Goal: Task Accomplishment & Management: Complete application form

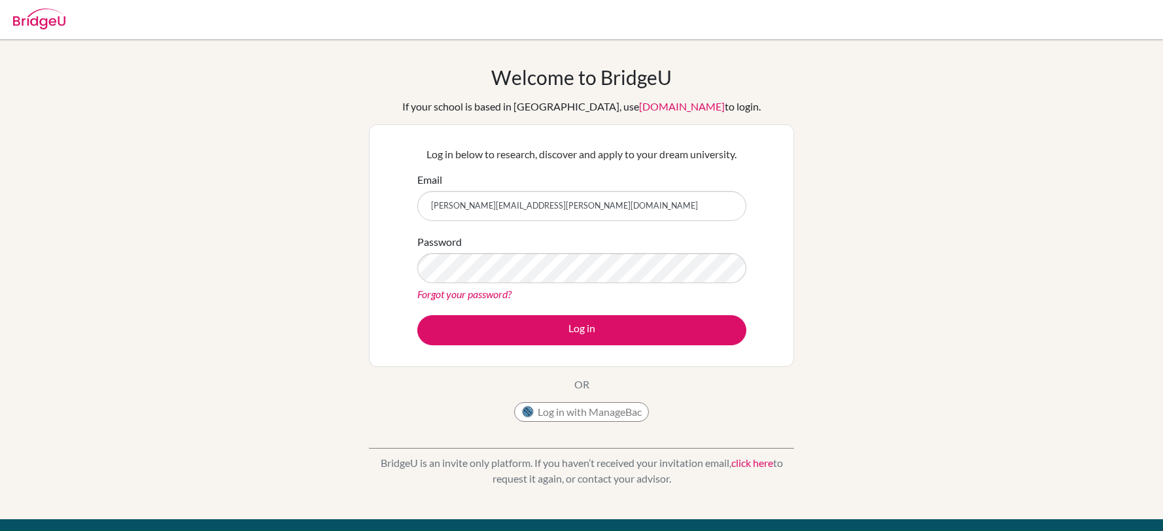
type input "[PERSON_NAME][EMAIL_ADDRESS][PERSON_NAME][DOMAIN_NAME]"
click at [417, 315] on button "Log in" at bounding box center [581, 330] width 329 height 30
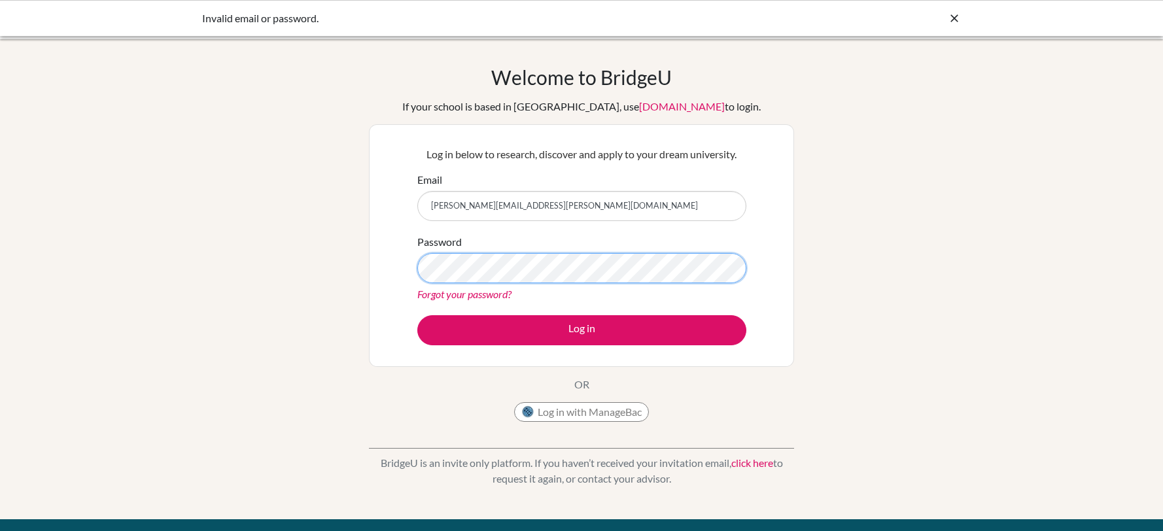
click at [417, 315] on button "Log in" at bounding box center [581, 330] width 329 height 30
click at [955, 19] on icon at bounding box center [953, 18] width 13 height 13
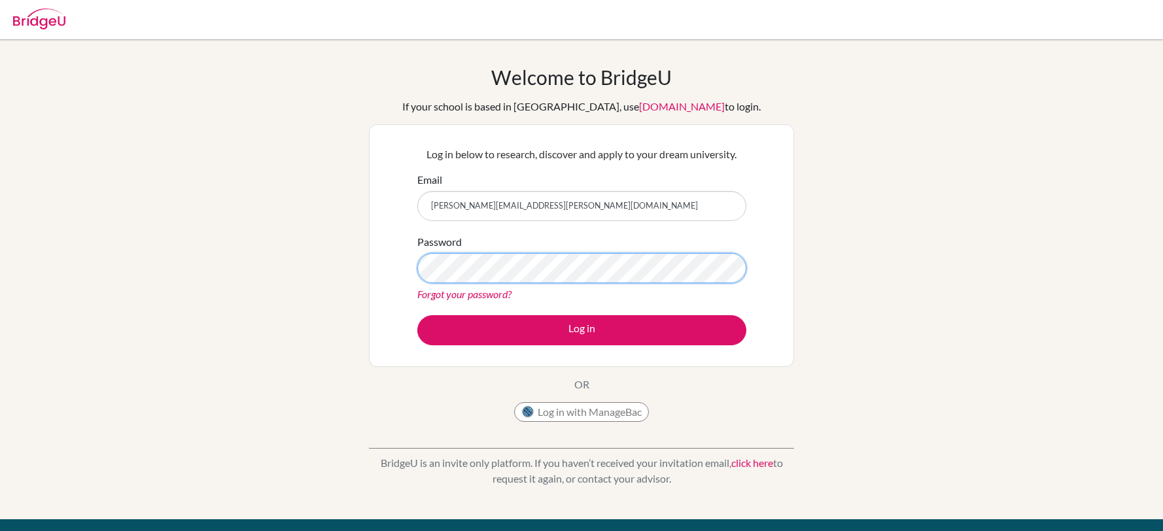
click at [417, 315] on button "Log in" at bounding box center [581, 330] width 329 height 30
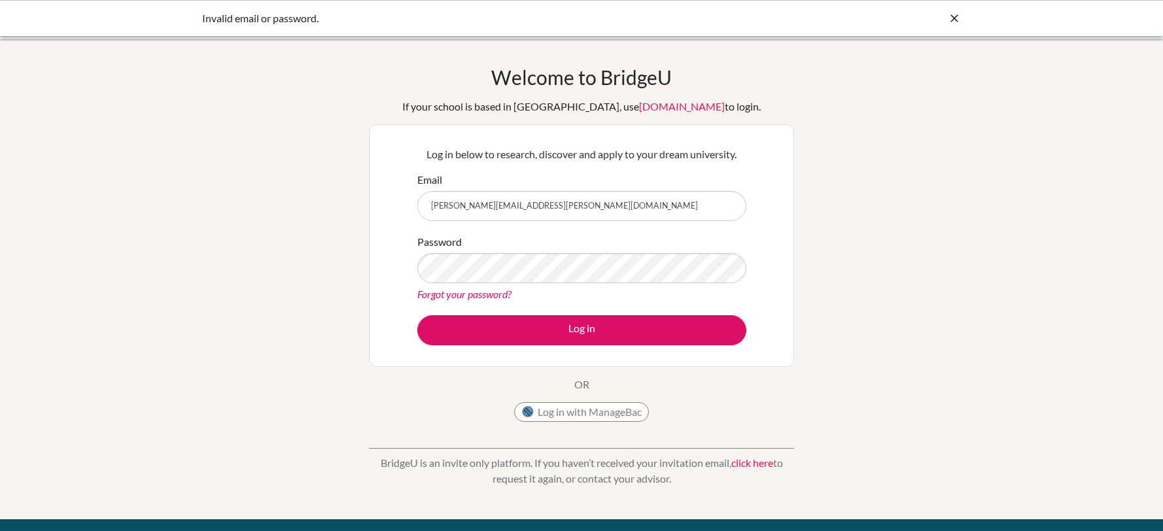
click at [960, 21] on icon at bounding box center [953, 18] width 13 height 13
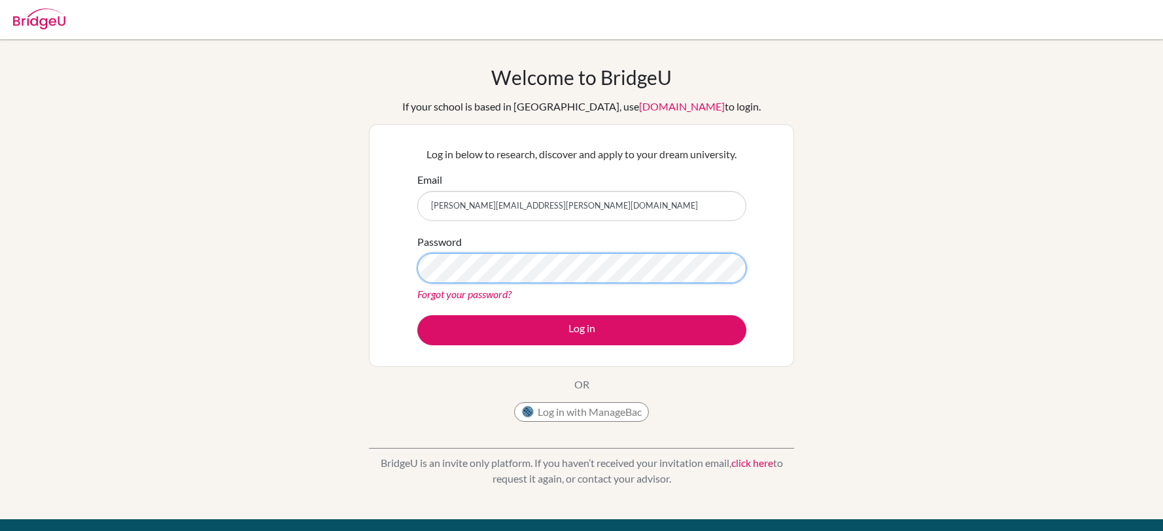
click at [417, 315] on button "Log in" at bounding box center [581, 330] width 329 height 30
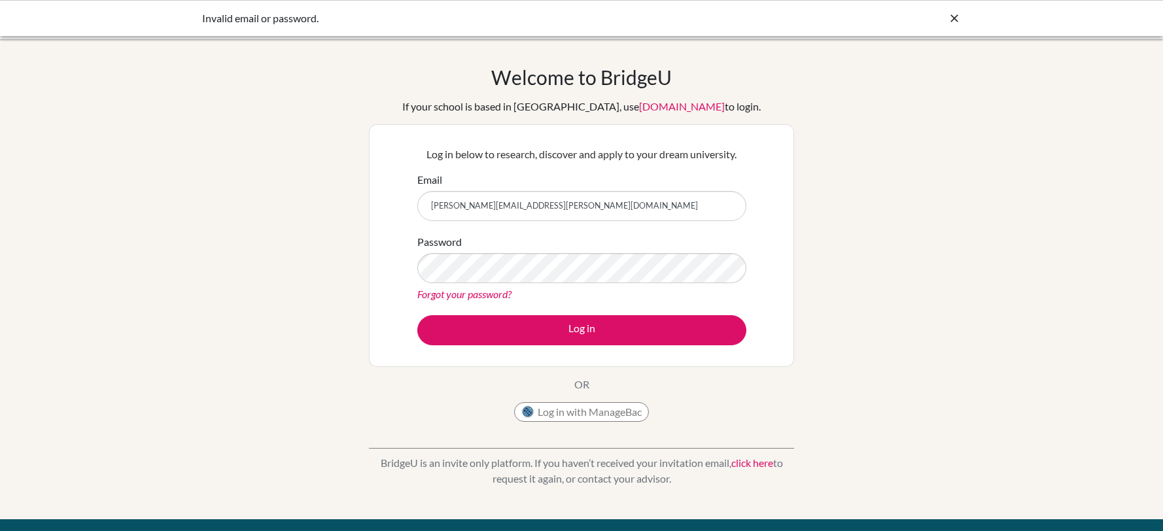
drag, startPoint x: 955, startPoint y: 18, endPoint x: 947, endPoint y: 27, distance: 11.6
click at [953, 19] on icon at bounding box center [953, 18] width 13 height 13
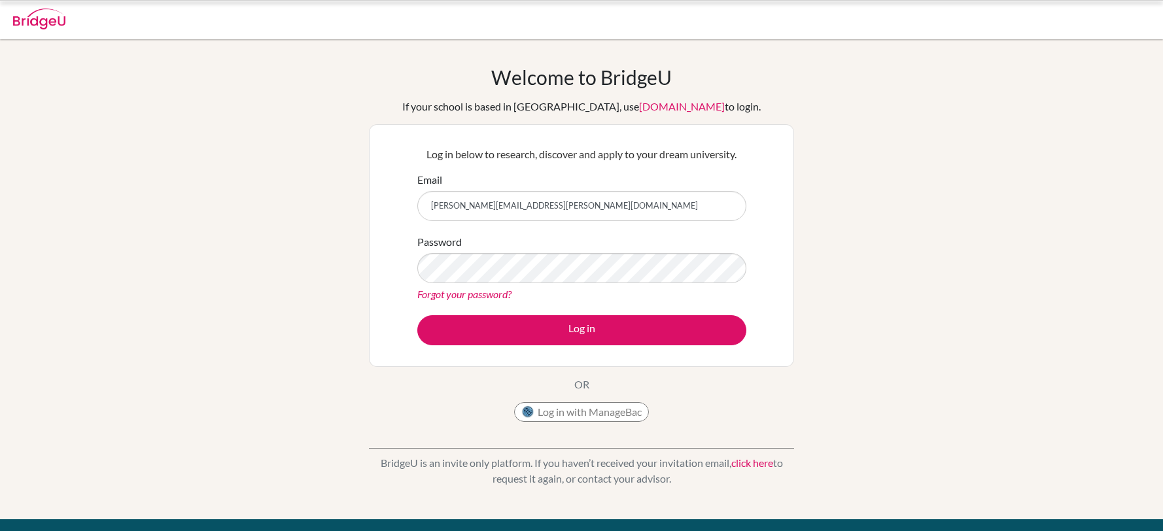
click at [468, 296] on link "Forgot your password?" at bounding box center [464, 294] width 94 height 12
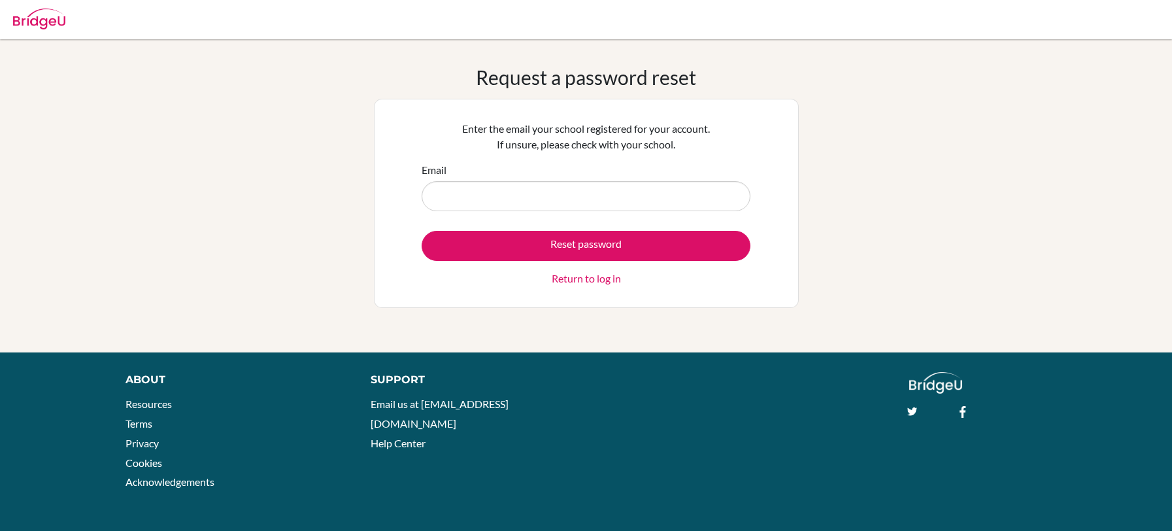
click at [598, 207] on input "Email" at bounding box center [586, 196] width 329 height 30
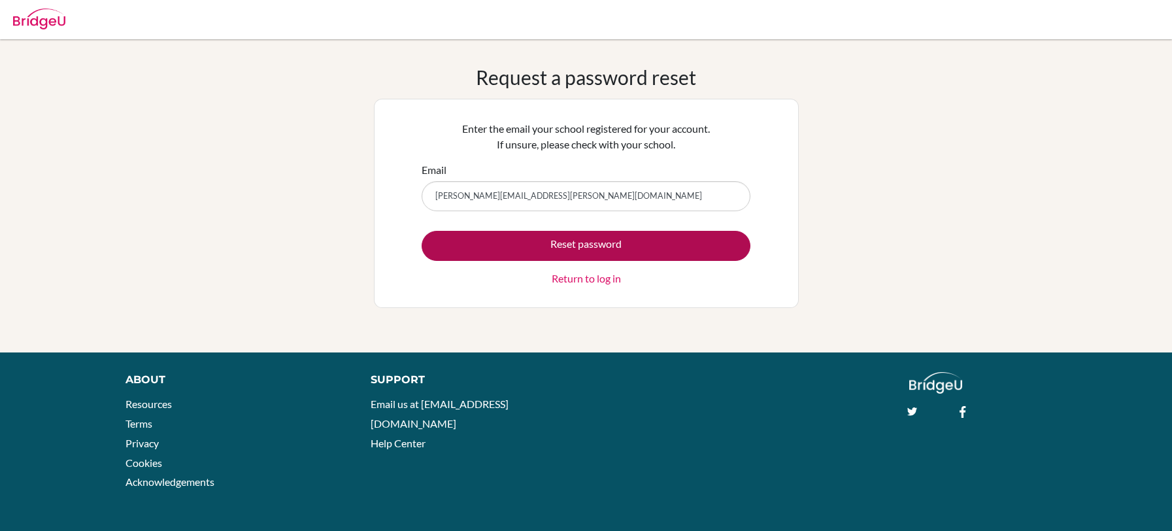
type input "dharmendra.nalwaya@gmail.com"
click at [610, 245] on button "Reset password" at bounding box center [586, 246] width 329 height 30
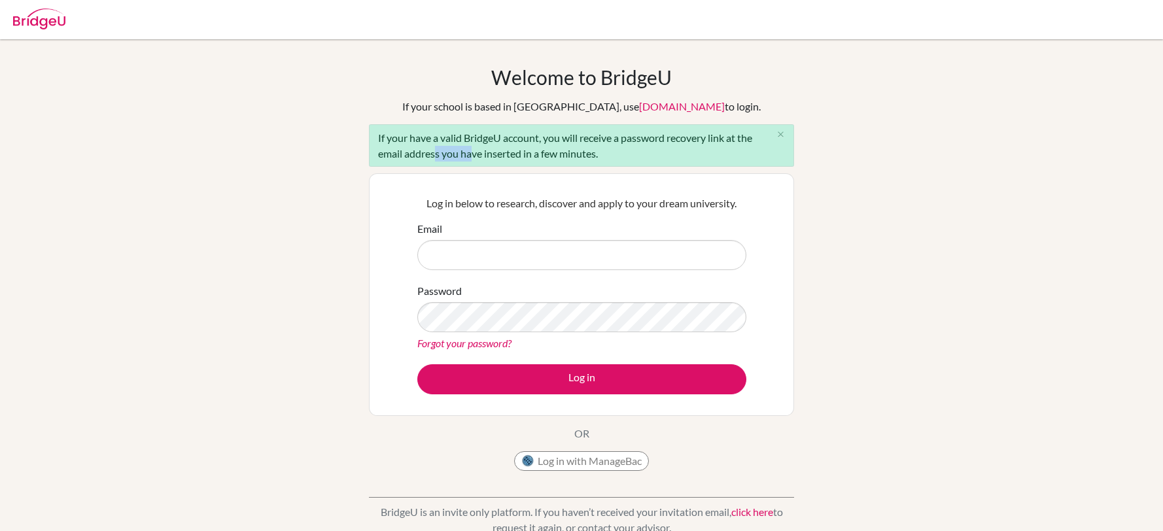
drag, startPoint x: 429, startPoint y: 156, endPoint x: 469, endPoint y: 154, distance: 39.9
click at [469, 154] on div "If your have a valid BridgeU account, you will receive a password recovery link…" at bounding box center [581, 145] width 425 height 43
click at [574, 463] on button "Log in with ManageBac" at bounding box center [581, 461] width 135 height 20
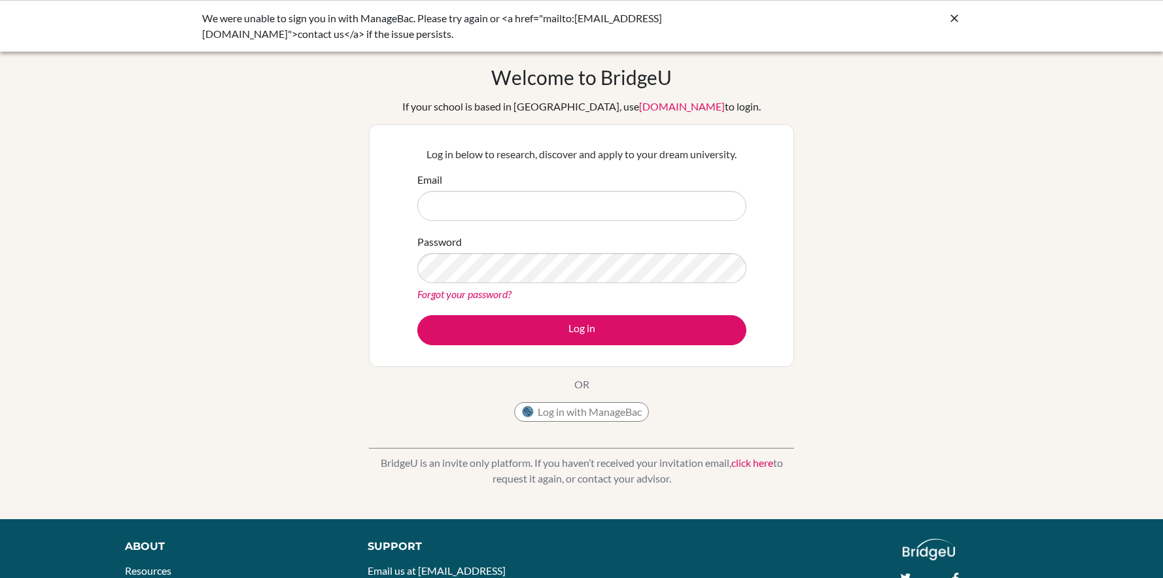
click at [958, 22] on icon at bounding box center [953, 18] width 13 height 13
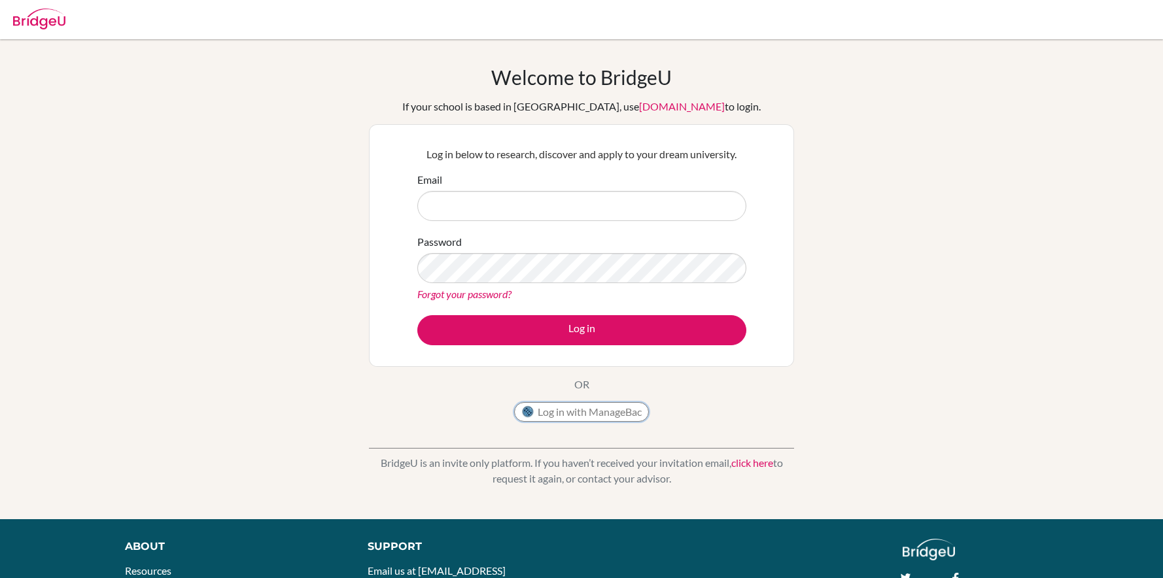
click at [592, 415] on button "Log in with ManageBac" at bounding box center [581, 412] width 135 height 20
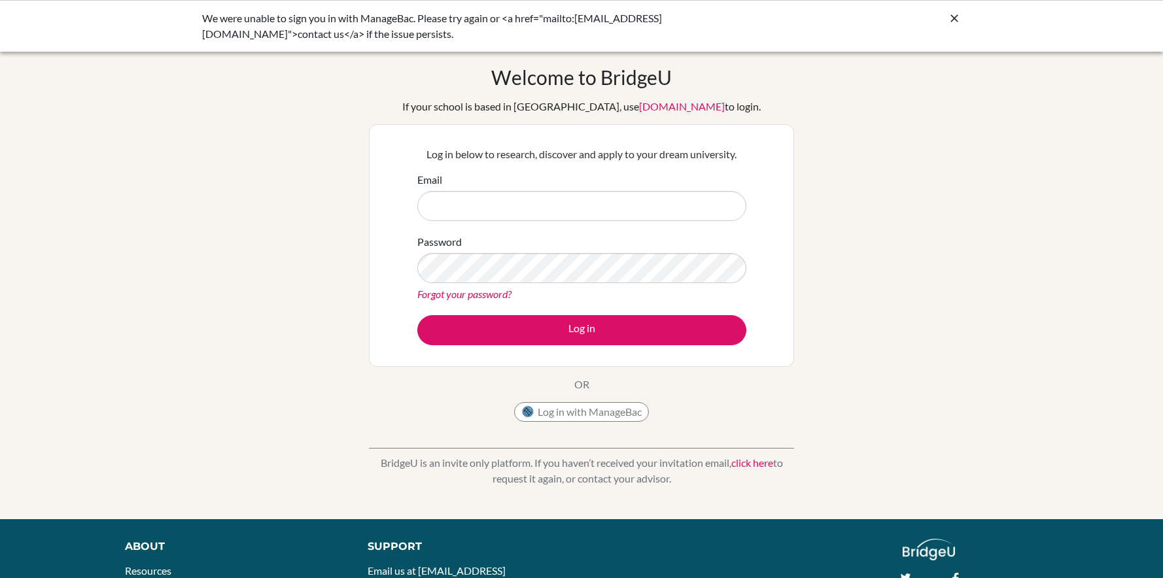
click at [522, 209] on input "Email" at bounding box center [581, 206] width 329 height 30
click at [960, 20] on icon at bounding box center [953, 18] width 13 height 13
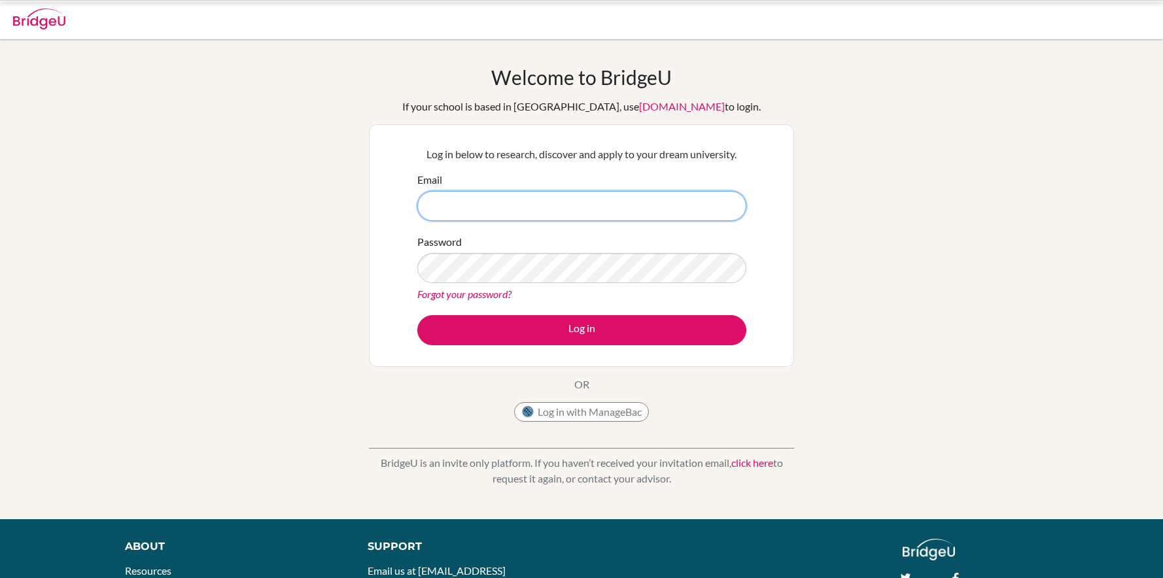
click at [547, 208] on input "Email" at bounding box center [581, 206] width 329 height 30
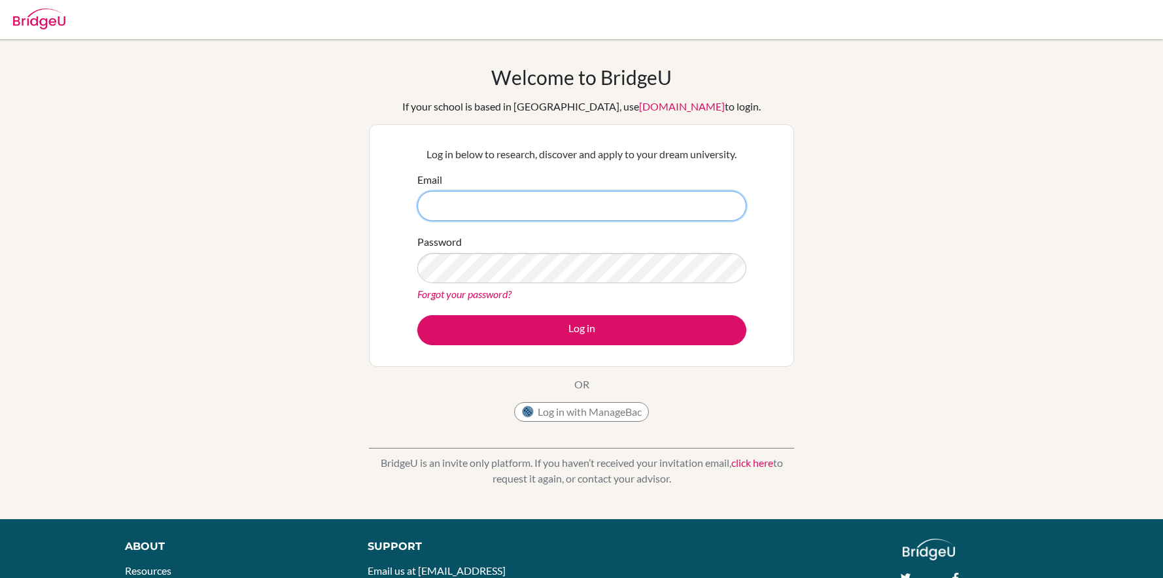
paste input "[PERSON_NAME][EMAIL_ADDRESS][PERSON_NAME][DOMAIN_NAME]"
type input "[PERSON_NAME][EMAIL_ADDRESS][PERSON_NAME][DOMAIN_NAME]"
click at [526, 206] on input "Email" at bounding box center [581, 206] width 329 height 30
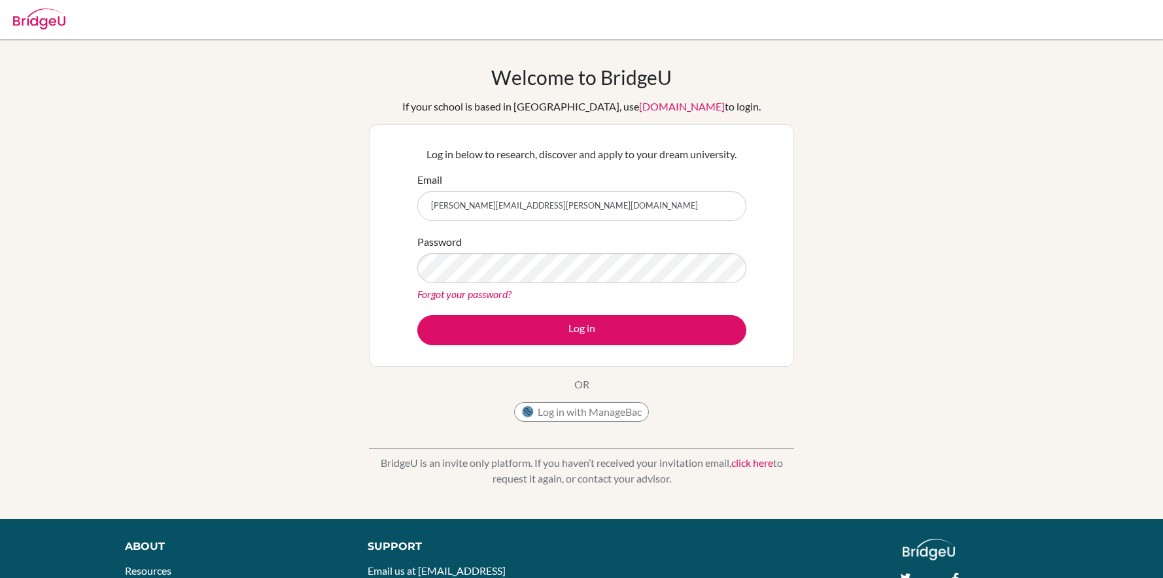
type input "[PERSON_NAME][EMAIL_ADDRESS][PERSON_NAME][DOMAIN_NAME]"
click at [417, 315] on button "Log in" at bounding box center [581, 330] width 329 height 30
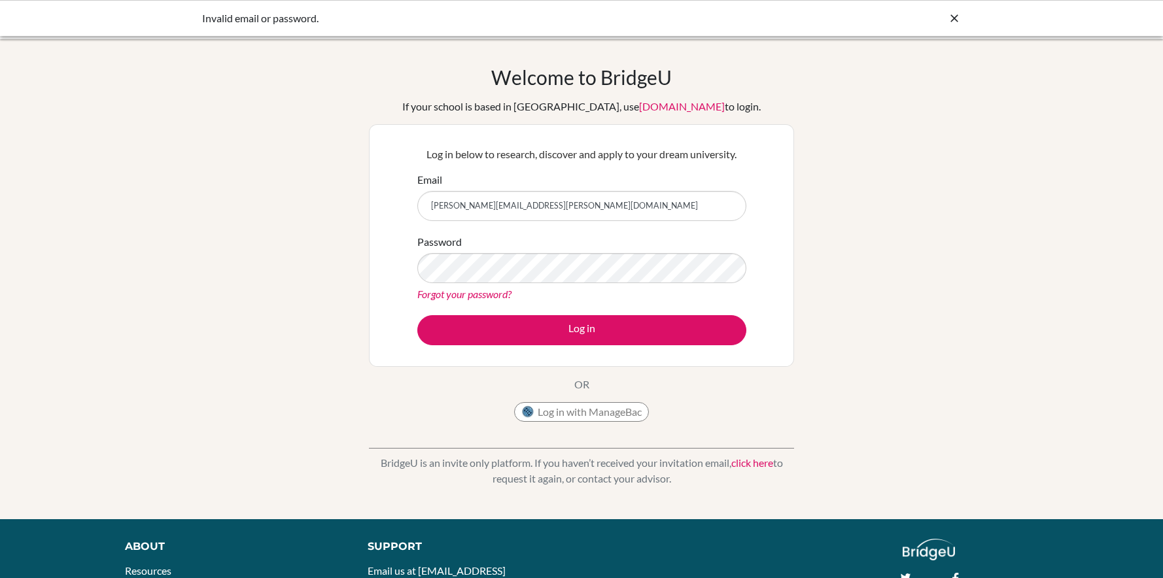
click at [953, 17] on icon at bounding box center [953, 18] width 13 height 13
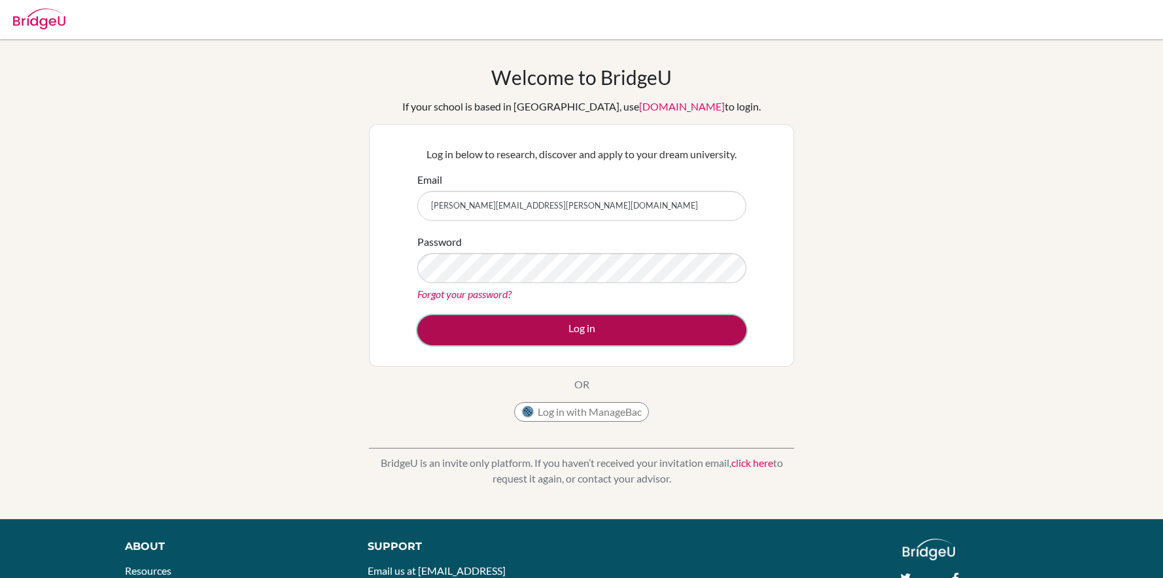
click at [579, 335] on button "Log in" at bounding box center [581, 330] width 329 height 30
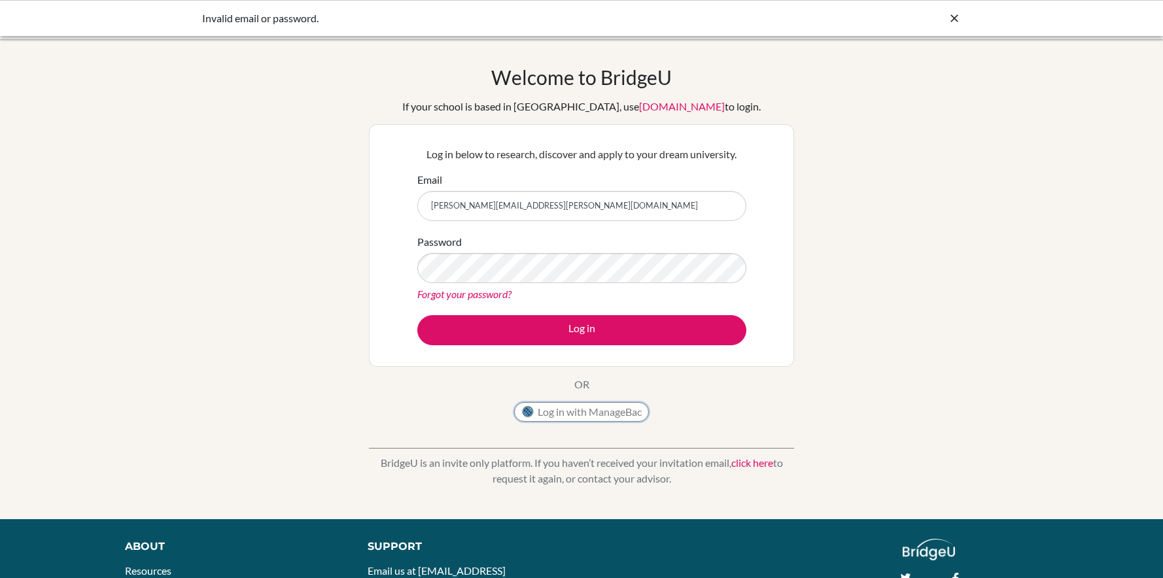
click at [593, 404] on button "Log in with ManageBac" at bounding box center [581, 412] width 135 height 20
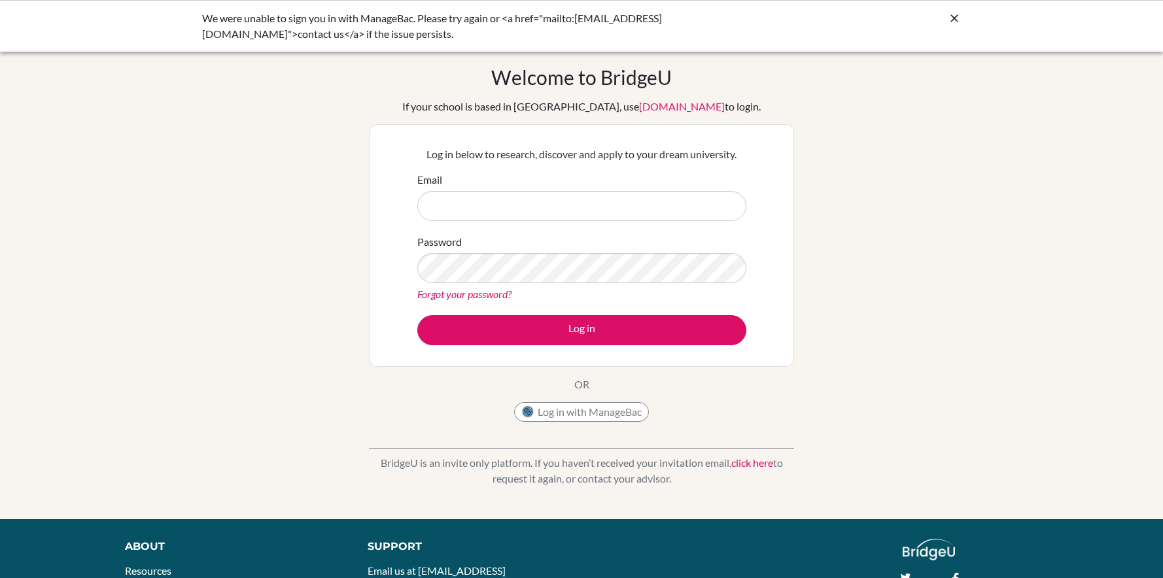
drag, startPoint x: 571, startPoint y: 481, endPoint x: 690, endPoint y: 484, distance: 118.4
click at [690, 484] on p "BridgeU is an invite only platform. If you haven’t received your invitation ema…" at bounding box center [581, 470] width 425 height 31
drag, startPoint x: 376, startPoint y: 467, endPoint x: 775, endPoint y: 480, distance: 399.7
click at [757, 483] on p "BridgeU is an invite only platform. If you haven’t received your invitation ema…" at bounding box center [581, 470] width 425 height 31
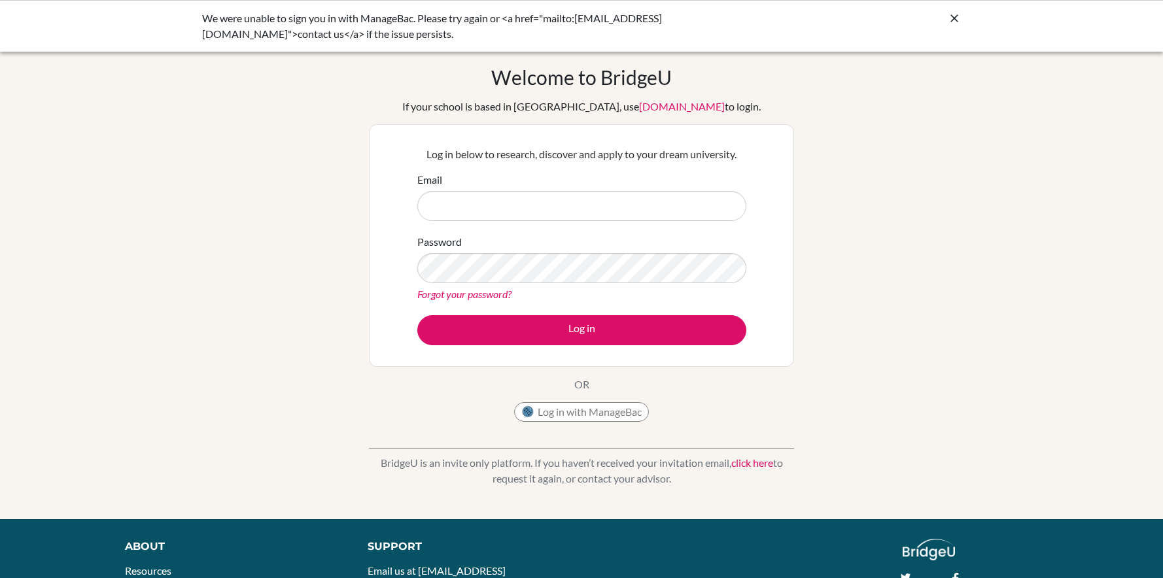
click at [822, 473] on div "Welcome to [GEOGRAPHIC_DATA] If your school is based in [GEOGRAPHIC_DATA], use …" at bounding box center [581, 279] width 1163 height 428
click at [955, 17] on icon at bounding box center [953, 18] width 13 height 13
